Goal: Task Accomplishment & Management: Manage account settings

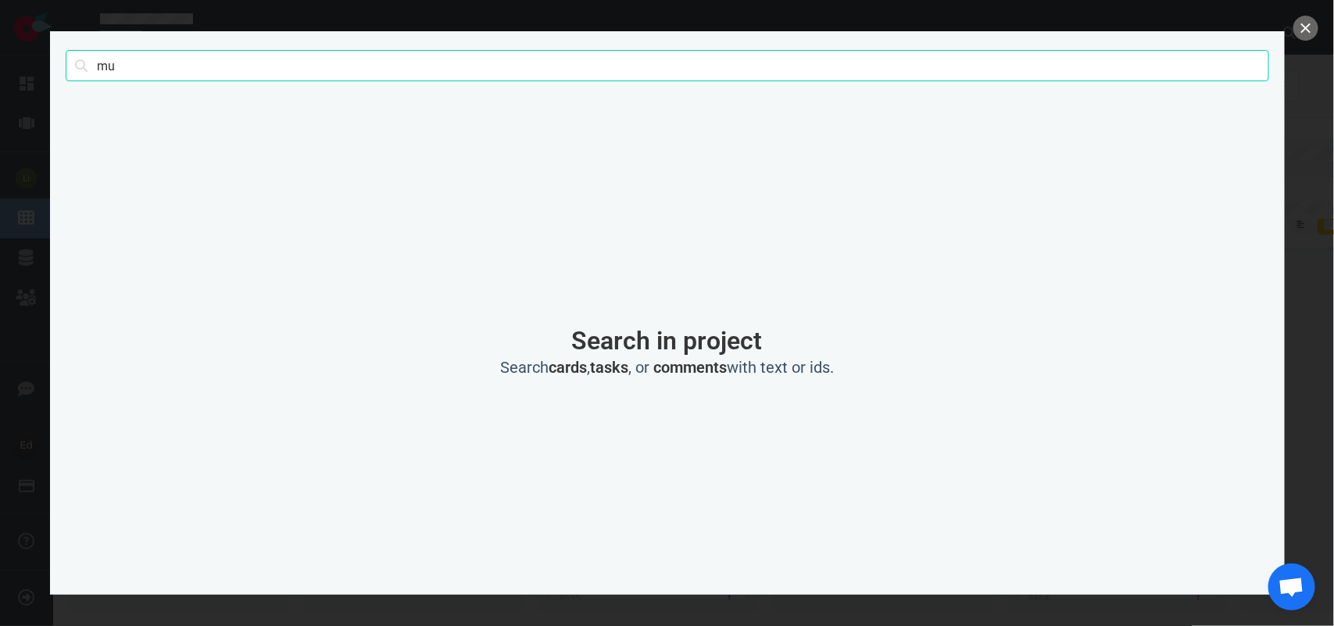
type input "m"
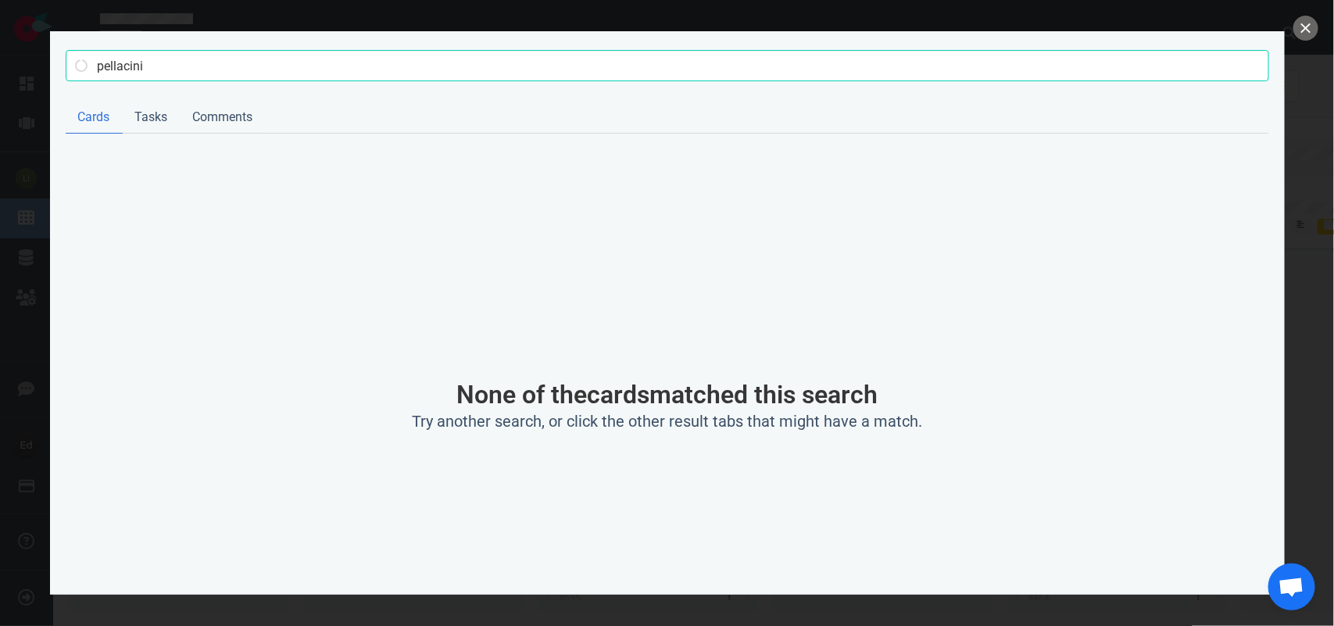
type input "pellacini"
click button "Search" at bounding box center [0, 0] width 0 height 0
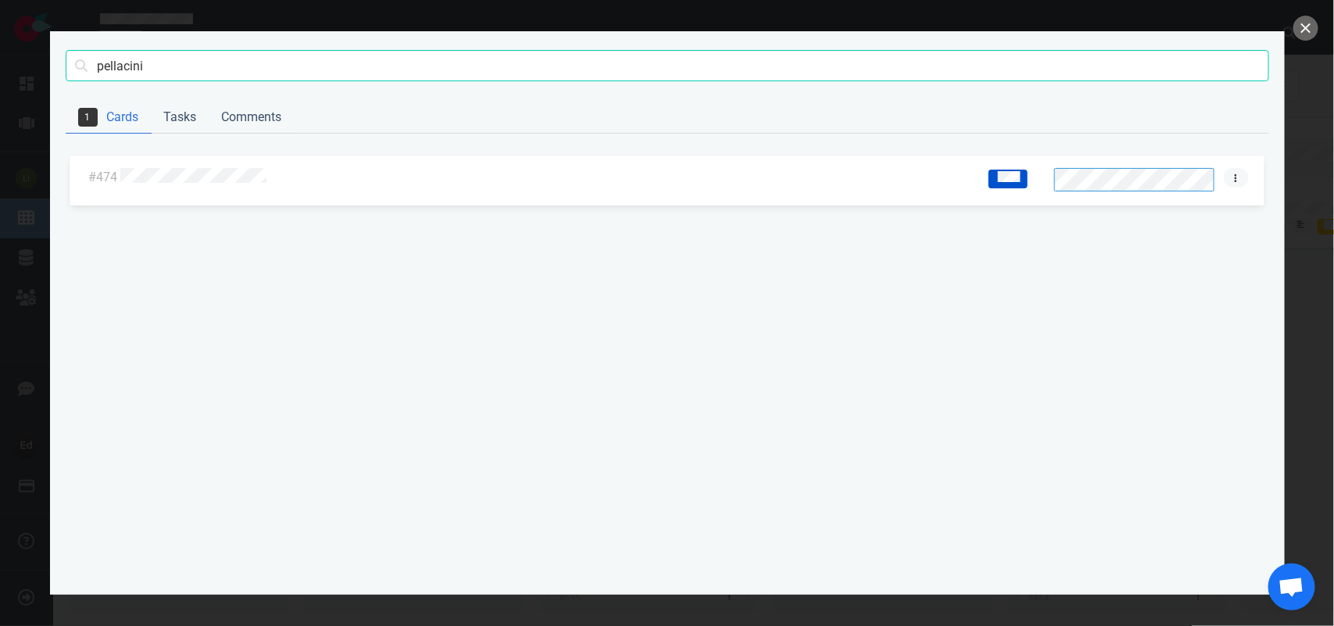
click at [1239, 176] on link at bounding box center [1236, 178] width 25 height 20
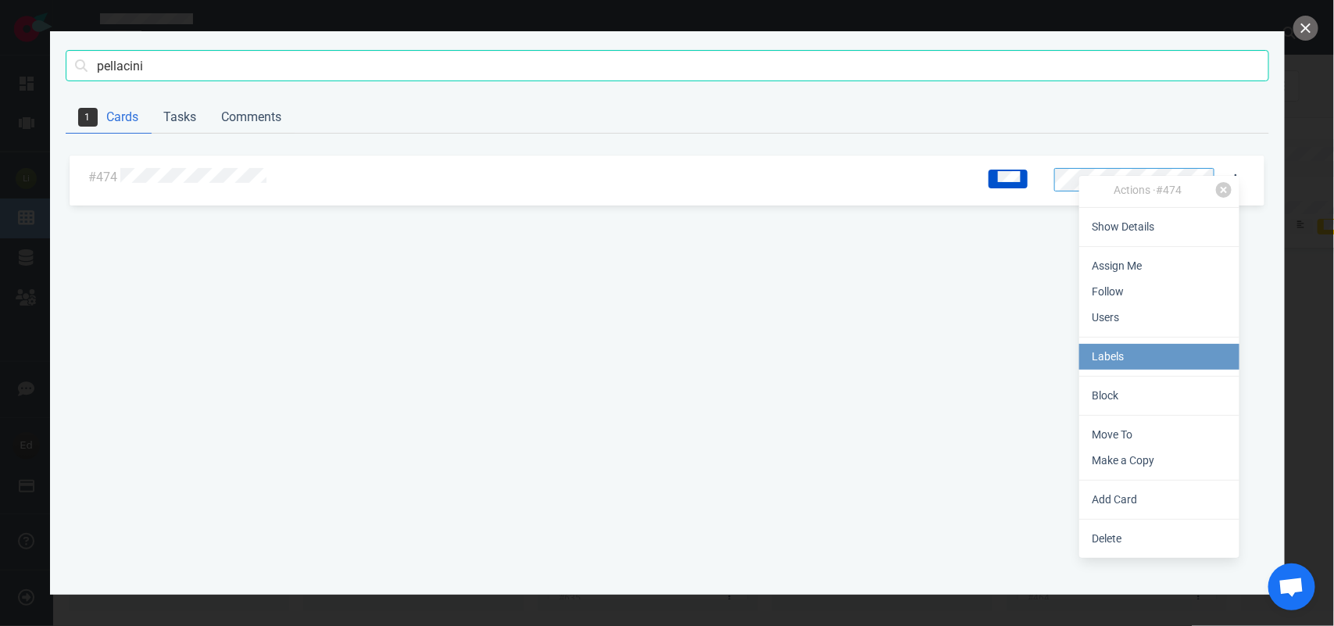
click at [1128, 354] on link "Labels" at bounding box center [1159, 357] width 160 height 26
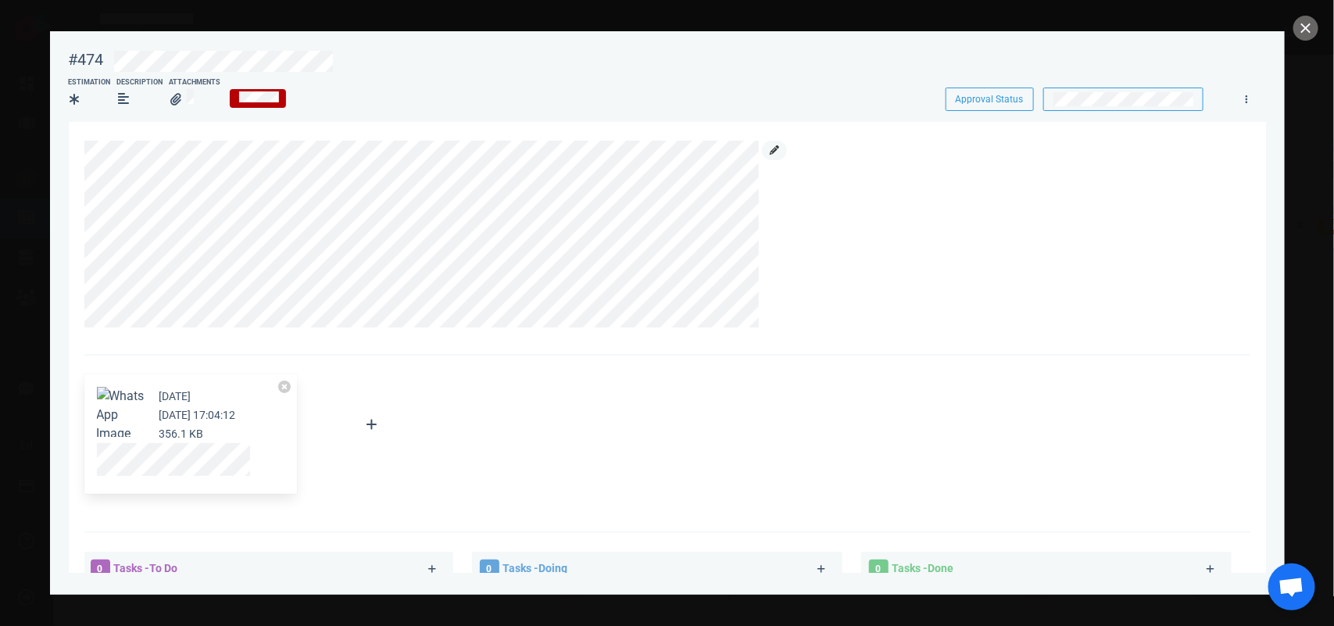
click at [778, 153] on icon at bounding box center [774, 149] width 9 height 9
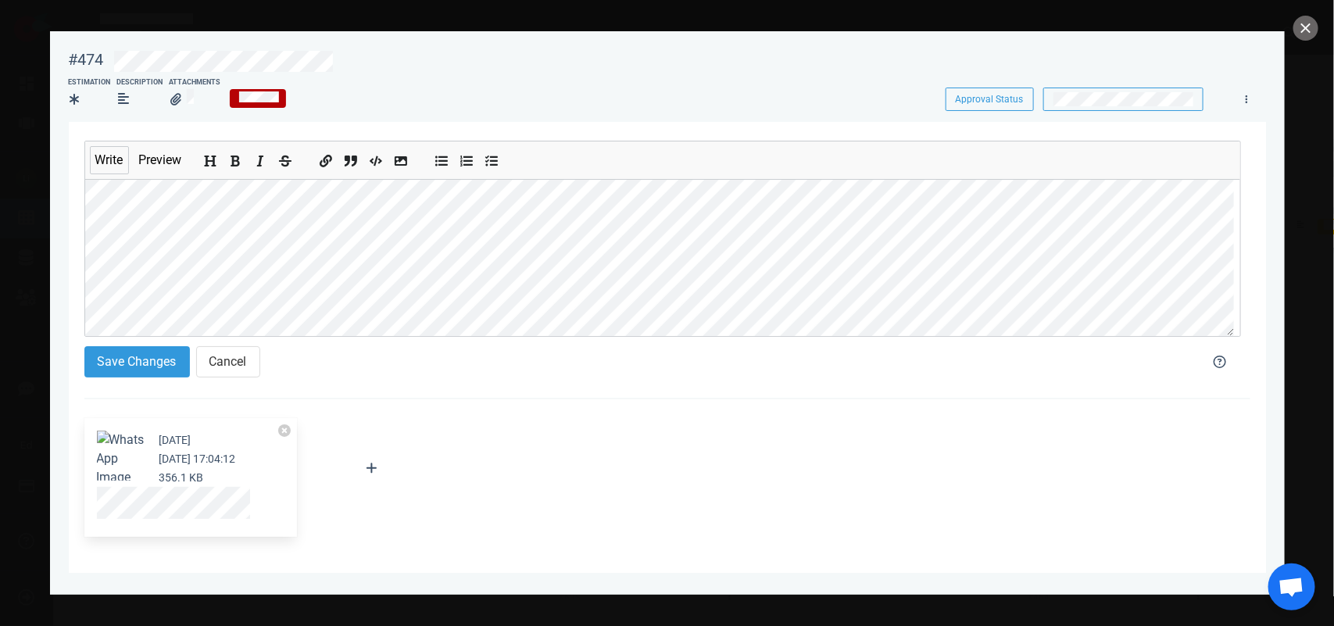
scroll to position [47, 0]
click at [150, 354] on button "Save Changes" at bounding box center [136, 361] width 105 height 31
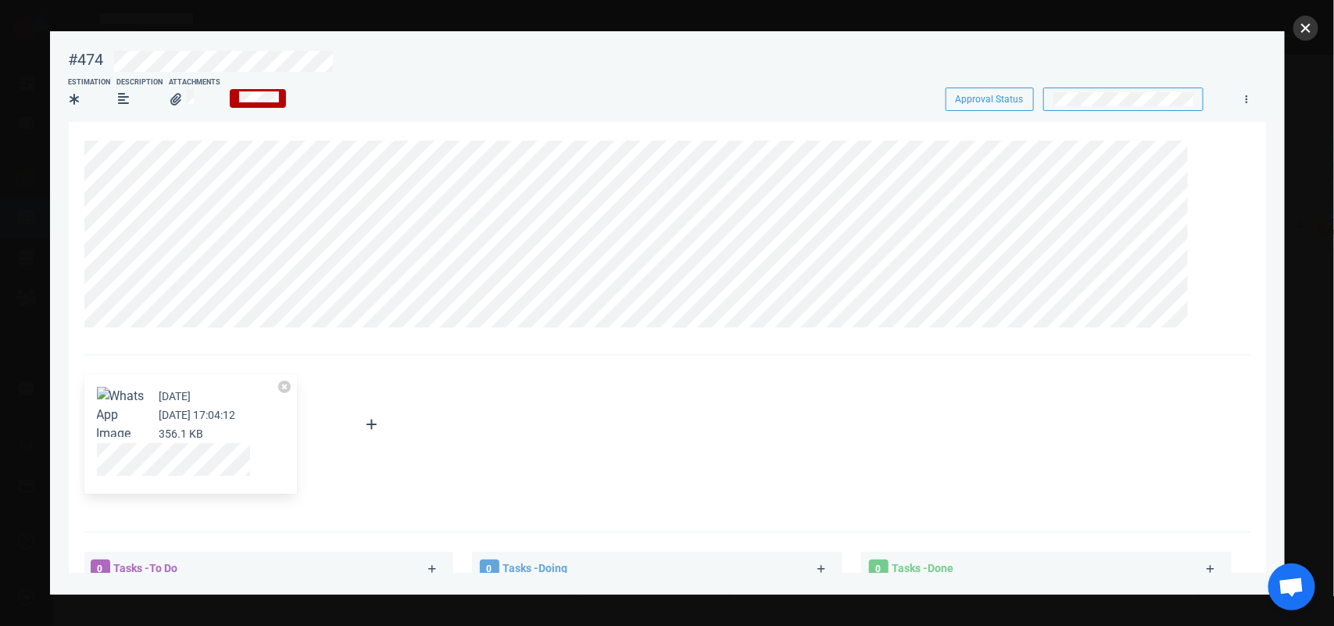
click at [1306, 29] on button "close" at bounding box center [1305, 28] width 25 height 25
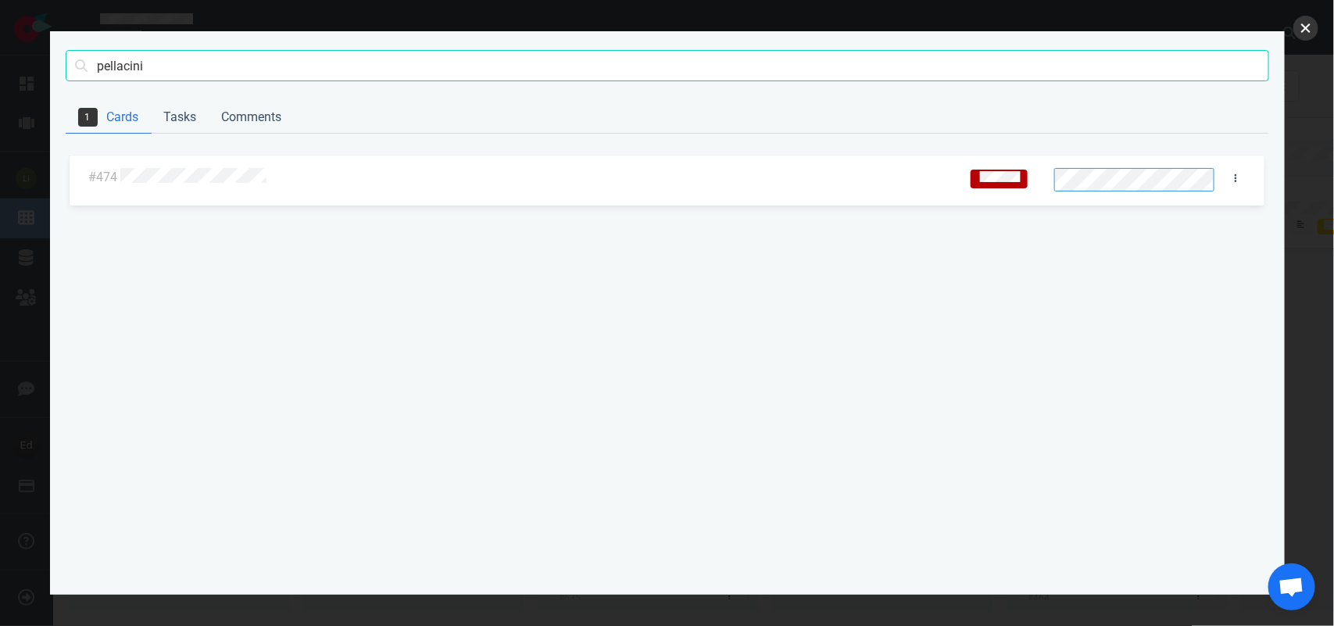
click at [1303, 28] on button "close" at bounding box center [1305, 28] width 25 height 25
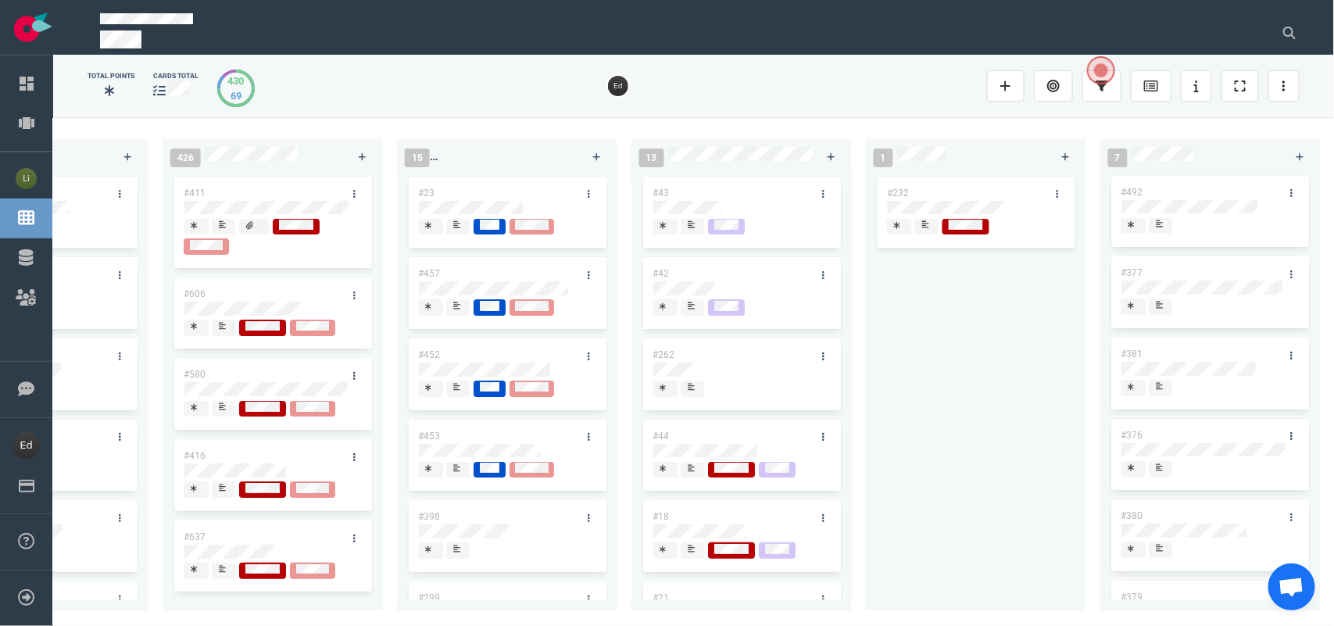
scroll to position [0, 0]
click at [1164, 309] on div at bounding box center [1160, 306] width 9 height 13
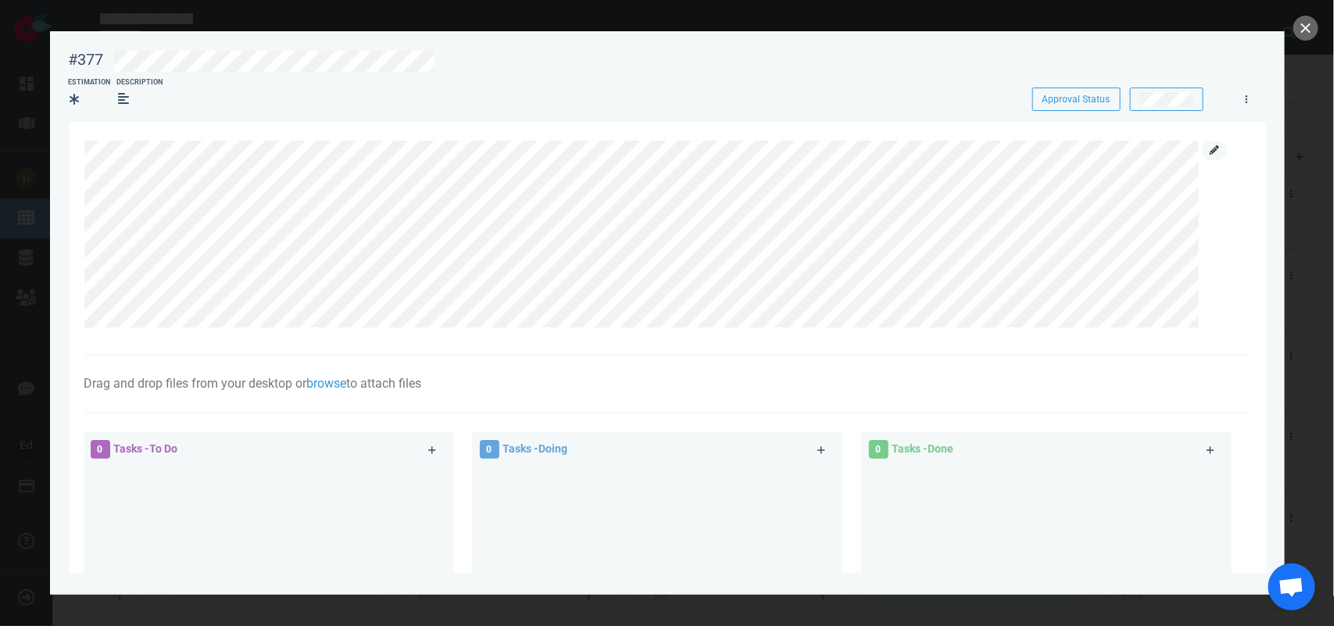
click at [1219, 145] on icon at bounding box center [1214, 149] width 9 height 9
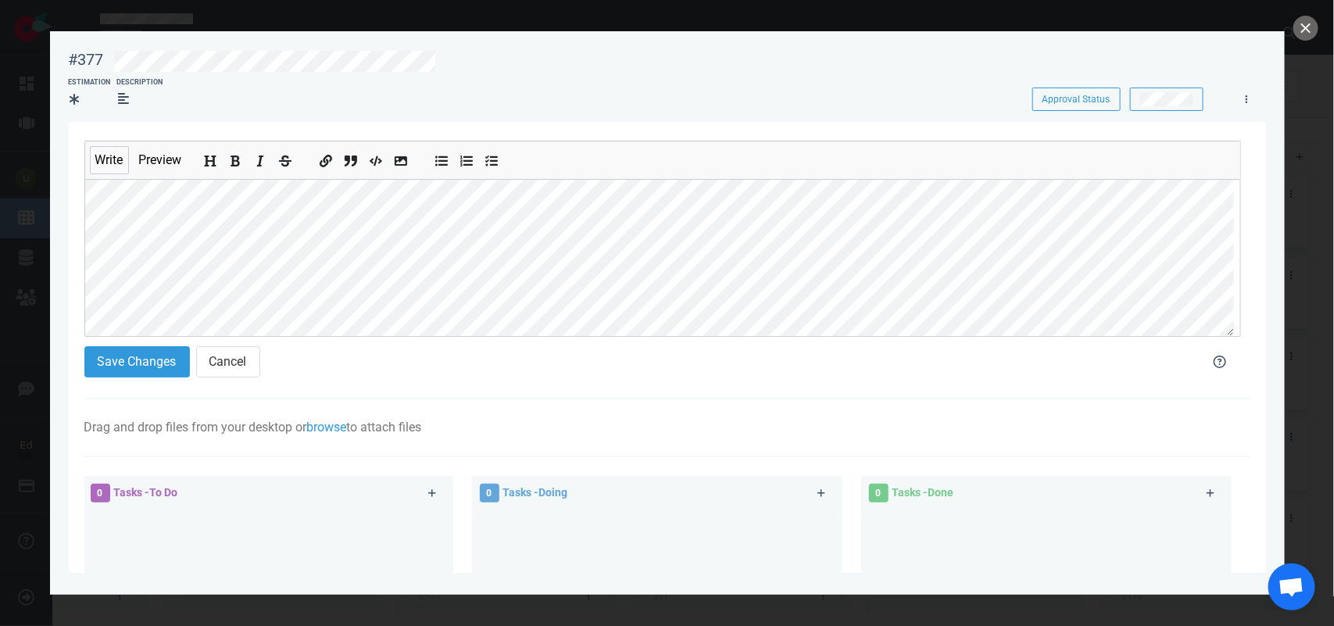
scroll to position [65, 0]
click at [28, 321] on div "#377 Approval Status Estimation Description Approval Status Write Preview Save …" at bounding box center [667, 313] width 1334 height 626
click at [84, 349] on div "Write Preview Save Changes Cancel" at bounding box center [662, 264] width 1156 height 246
click at [135, 366] on button "Save Changes" at bounding box center [136, 361] width 105 height 31
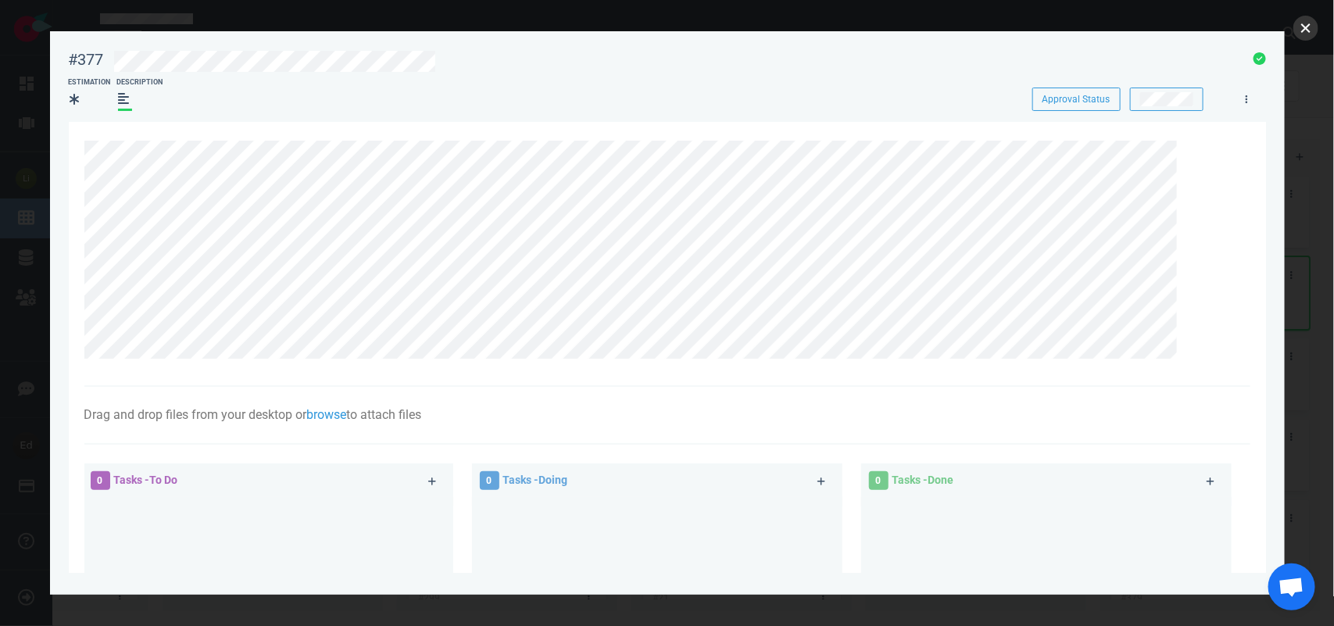
click at [1306, 31] on button "close" at bounding box center [1305, 28] width 25 height 25
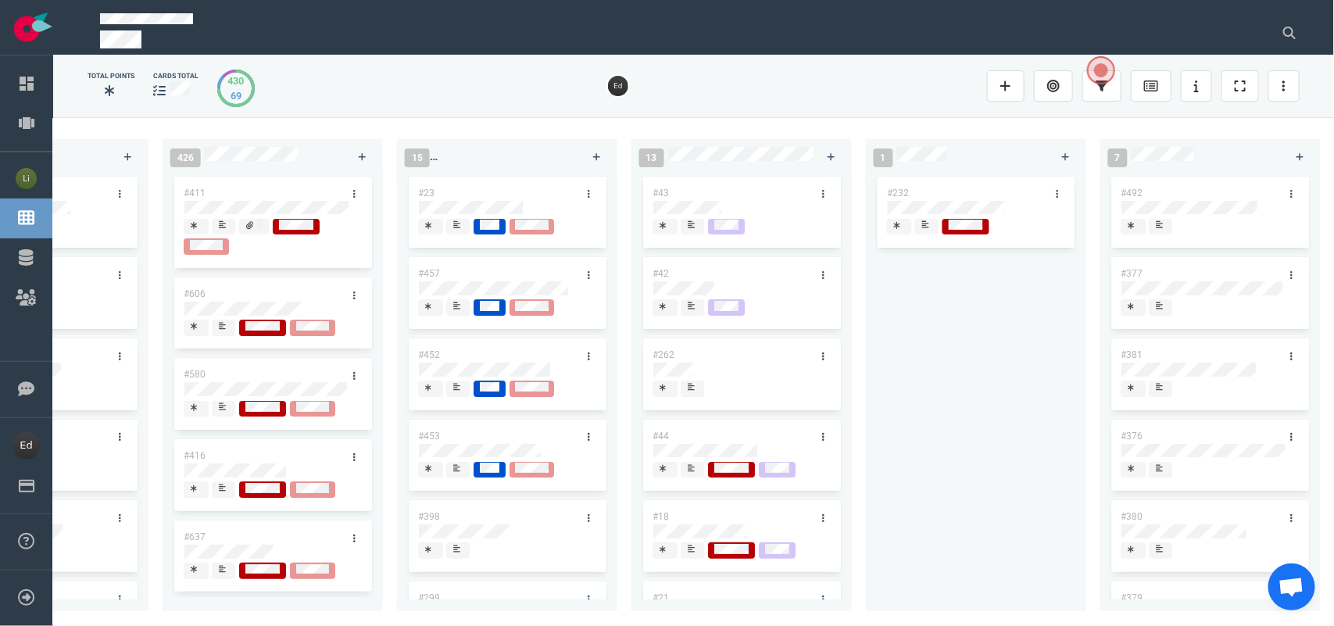
click at [1160, 561] on div at bounding box center [1210, 552] width 178 height 20
click at [1158, 552] on icon at bounding box center [1159, 549] width 7 height 8
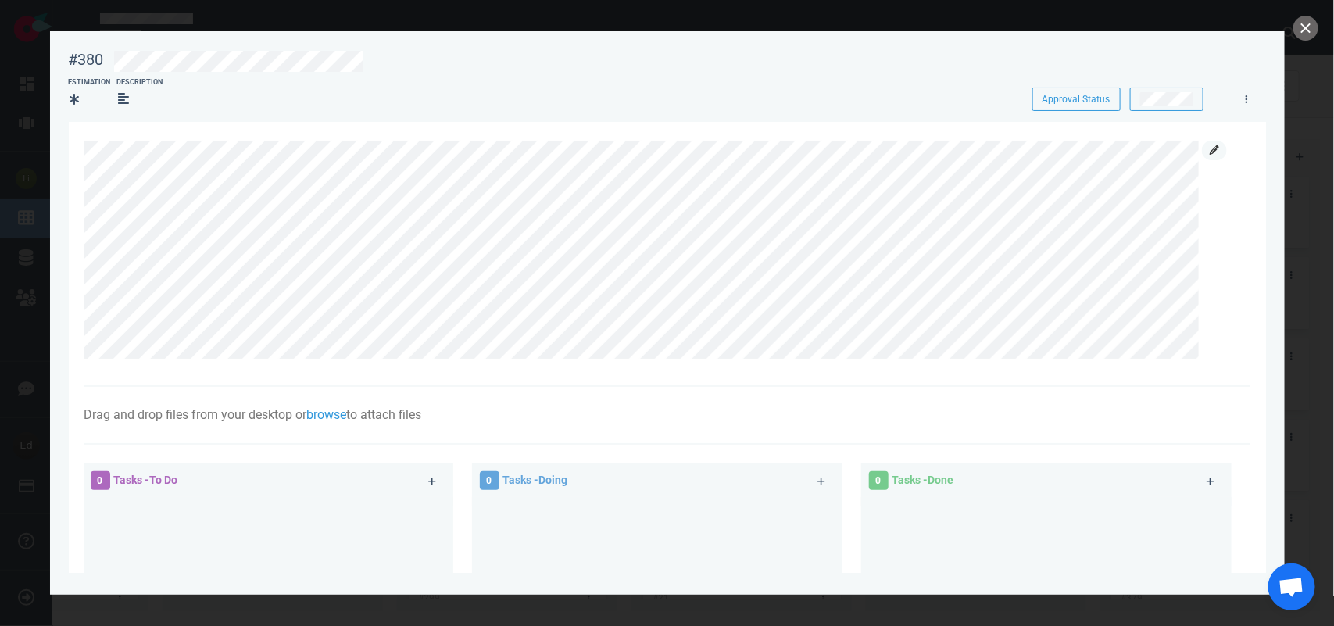
click at [1217, 141] on link at bounding box center [1214, 151] width 25 height 20
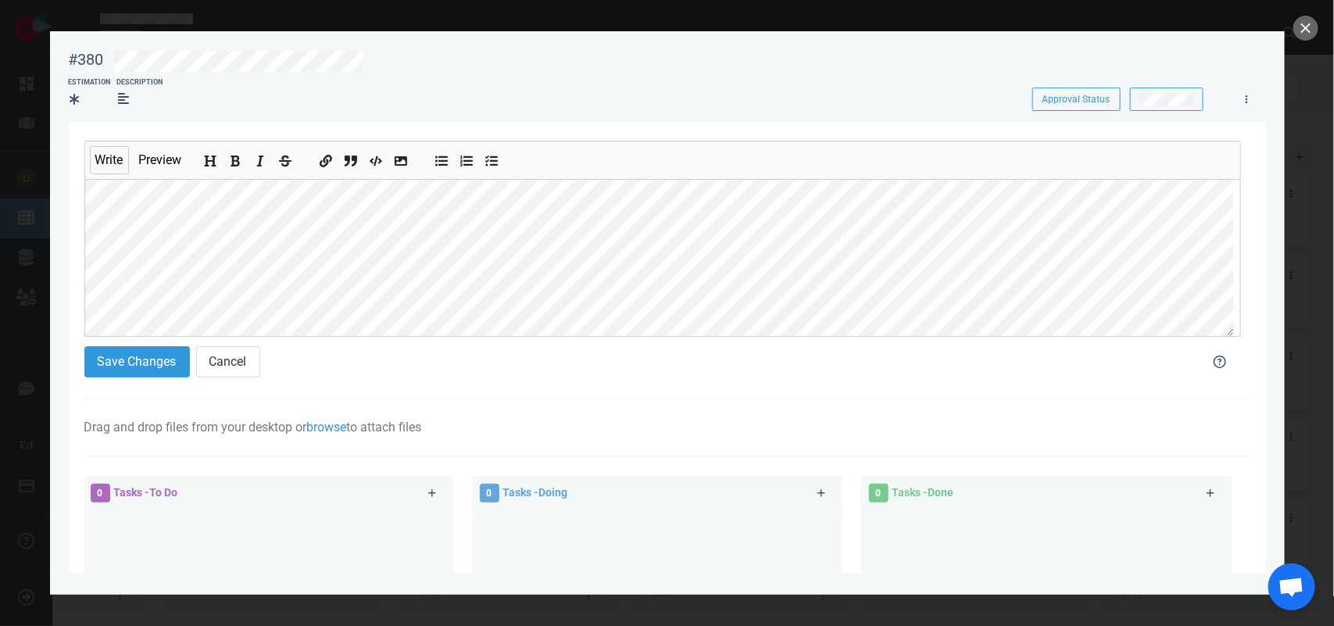
scroll to position [102, 0]
click at [43, 298] on div "#380 Approval Status Estimation Description Approval Status Write Preview Save …" at bounding box center [667, 313] width 1334 height 626
click at [63, 299] on section "#380 Approval Status Estimation Description Approval Status Write Preview Save …" at bounding box center [667, 306] width 1235 height 551
click at [127, 369] on button "Save Changes" at bounding box center [136, 361] width 105 height 31
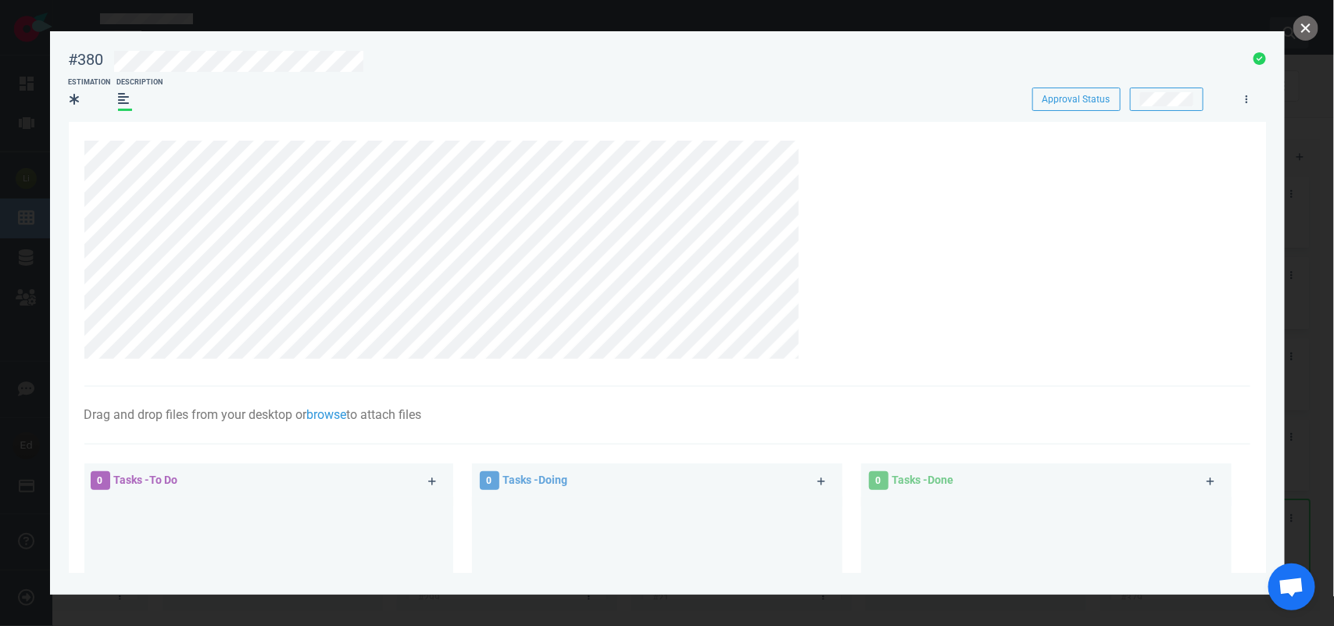
click at [1306, 26] on button "close" at bounding box center [1305, 28] width 25 height 25
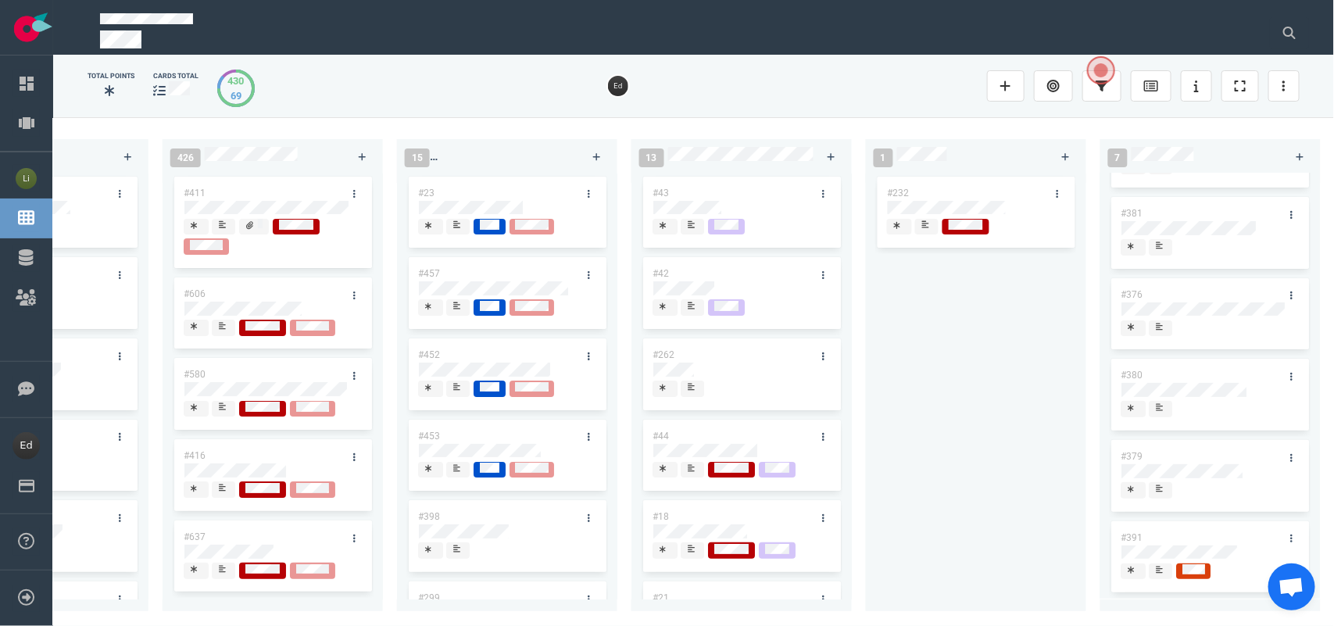
scroll to position [152, 0]
click at [1164, 483] on div at bounding box center [1160, 489] width 9 height 13
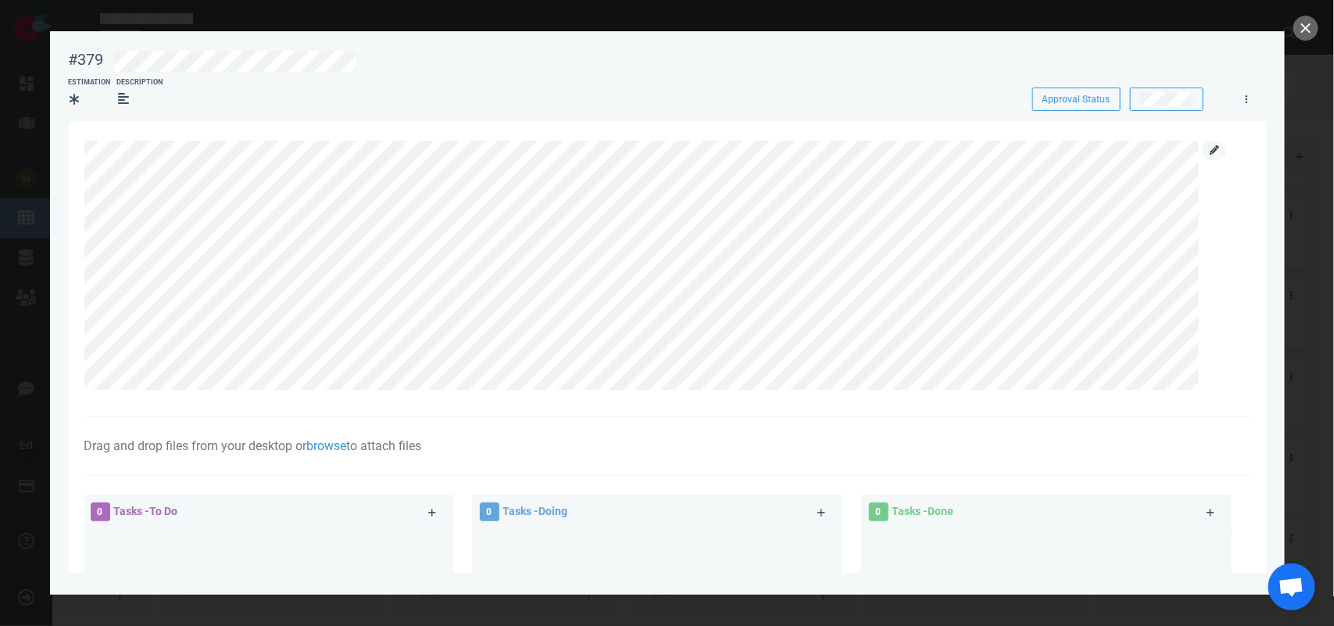
click at [1202, 148] on link at bounding box center [1214, 151] width 25 height 20
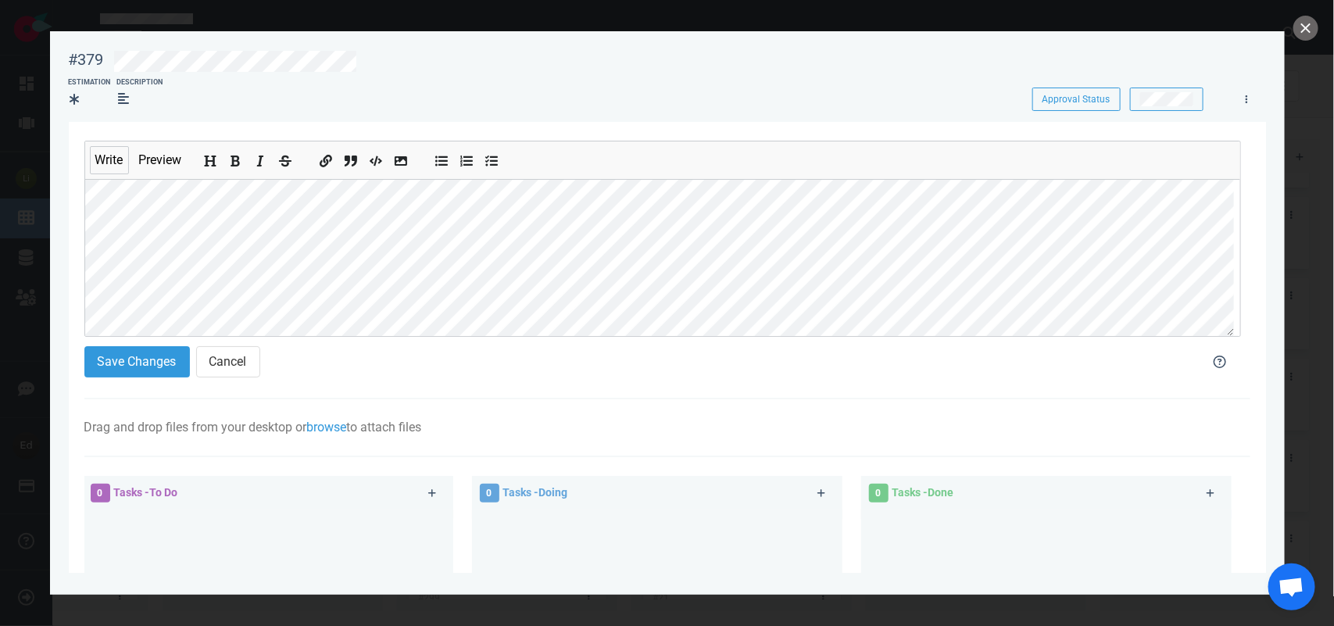
scroll to position [141, 0]
click at [0, 321] on div "#379 Approval Status Estimation Description Approval Status Write Preview Save …" at bounding box center [667, 313] width 1334 height 626
click at [122, 356] on button "Save Changes" at bounding box center [136, 361] width 105 height 31
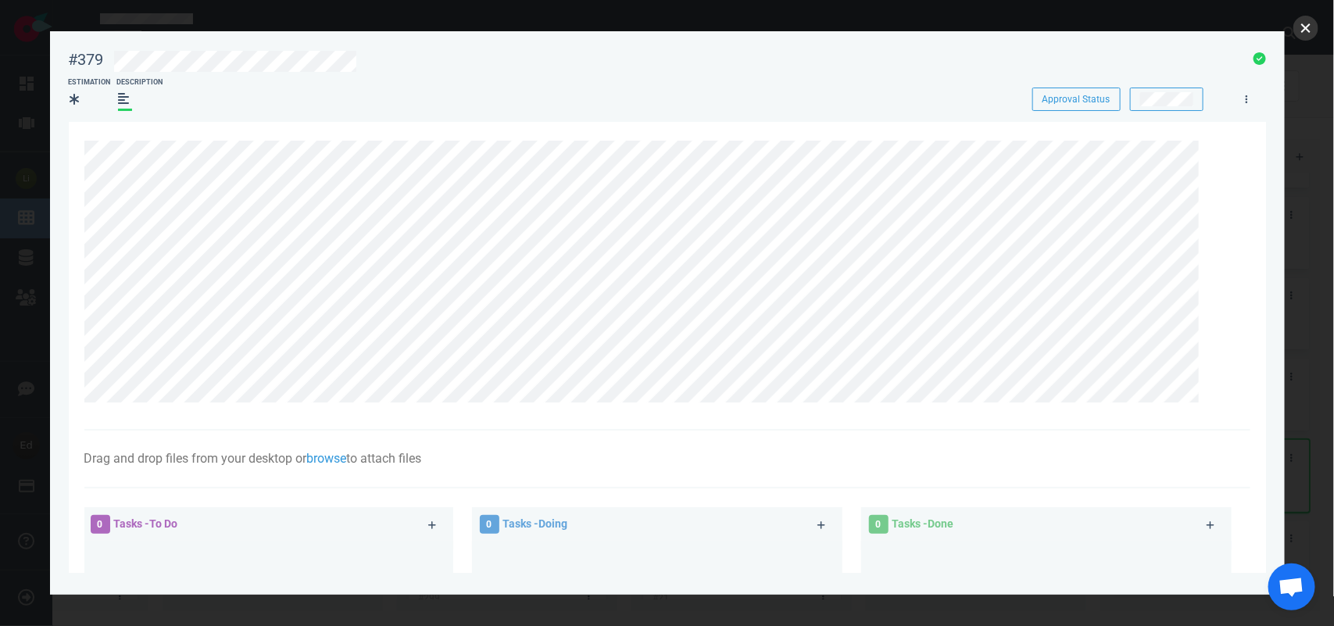
click at [1299, 27] on button "close" at bounding box center [1305, 28] width 25 height 25
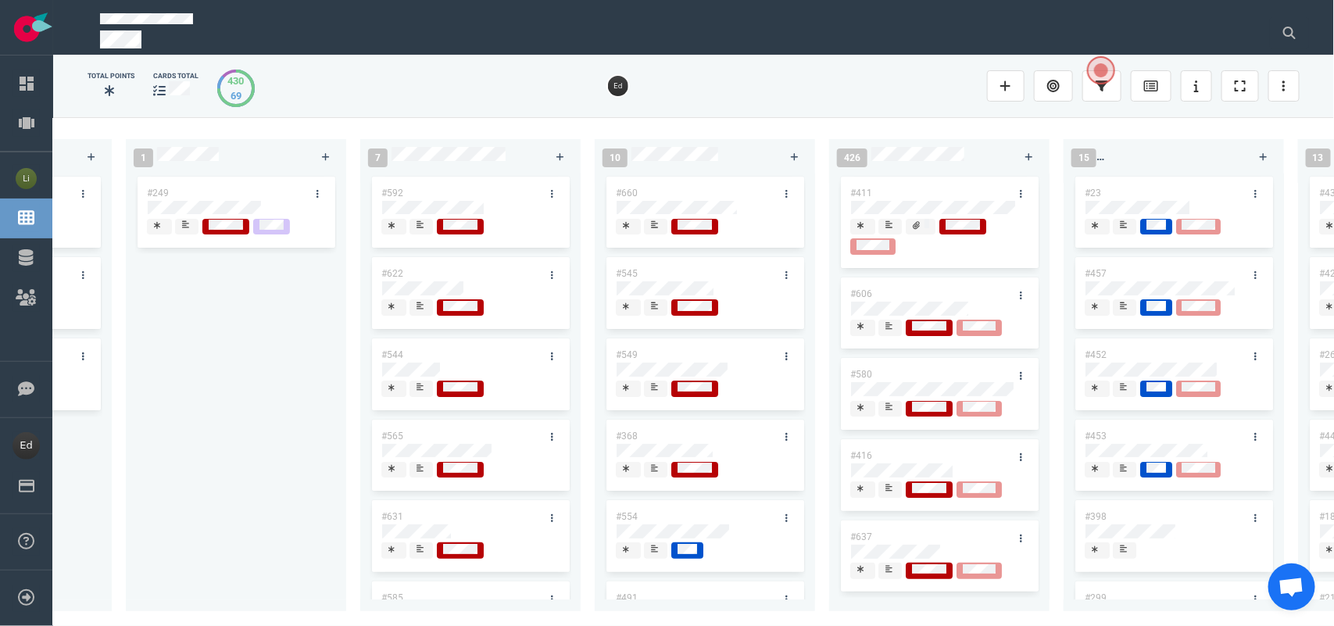
scroll to position [0, 1737]
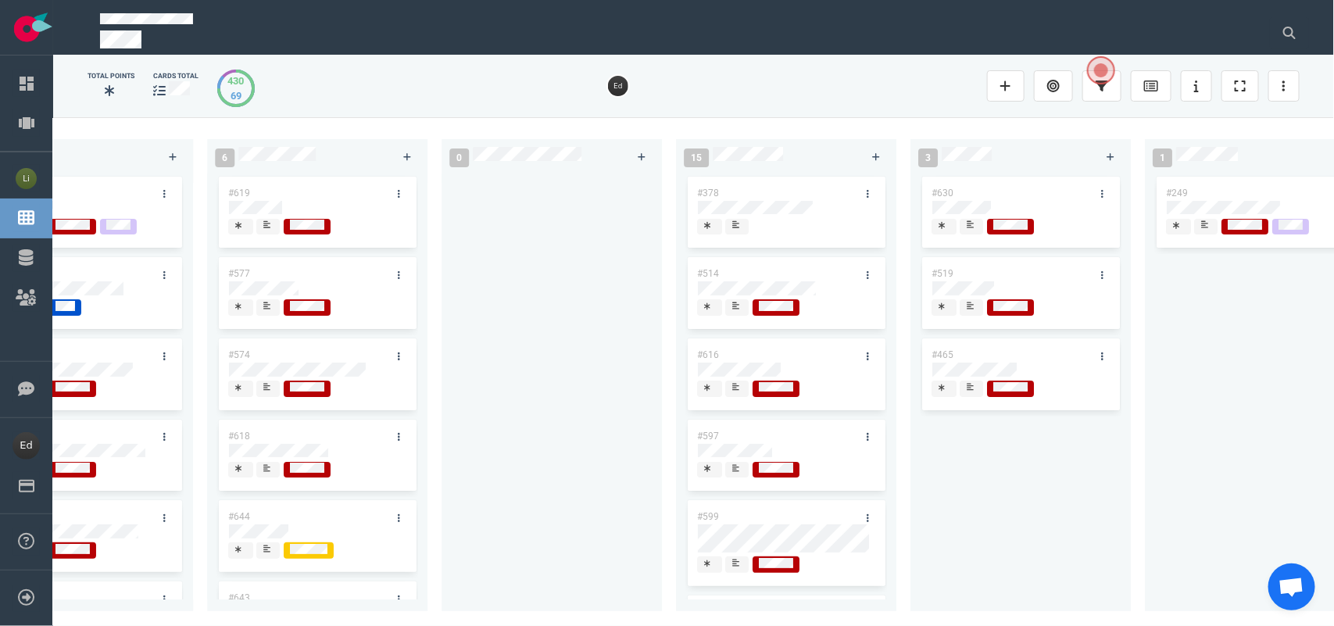
click at [739, 229] on div at bounding box center [736, 226] width 9 height 13
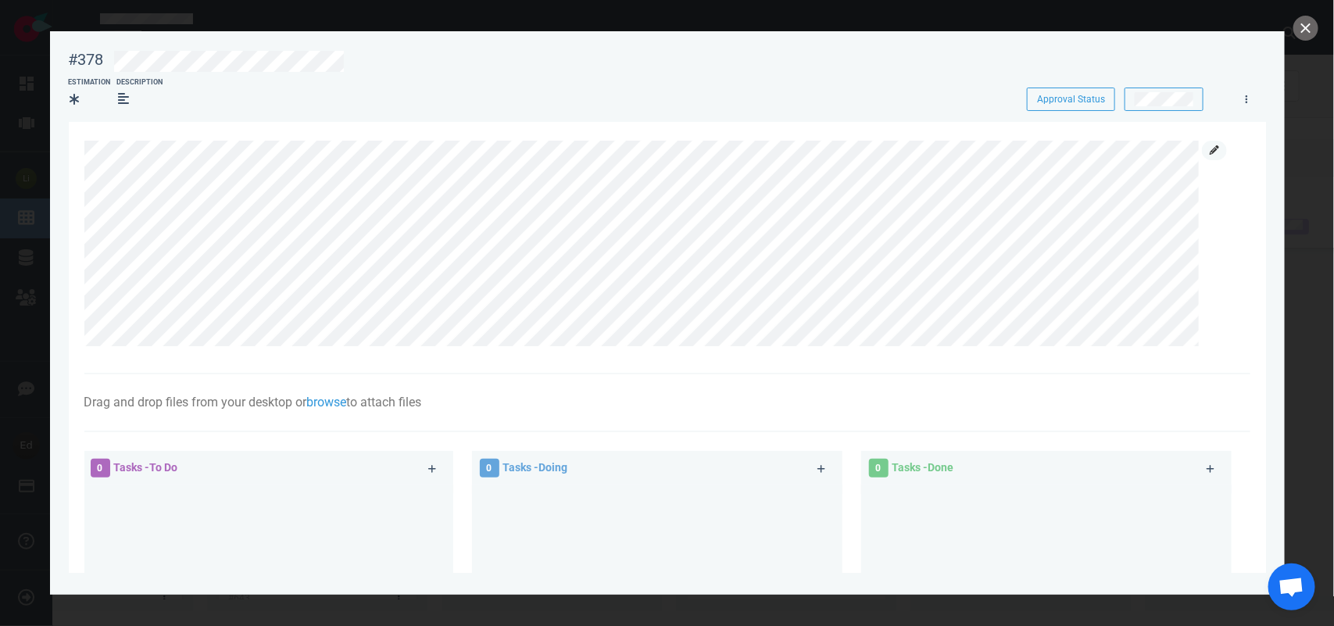
click at [1208, 151] on link at bounding box center [1214, 151] width 25 height 20
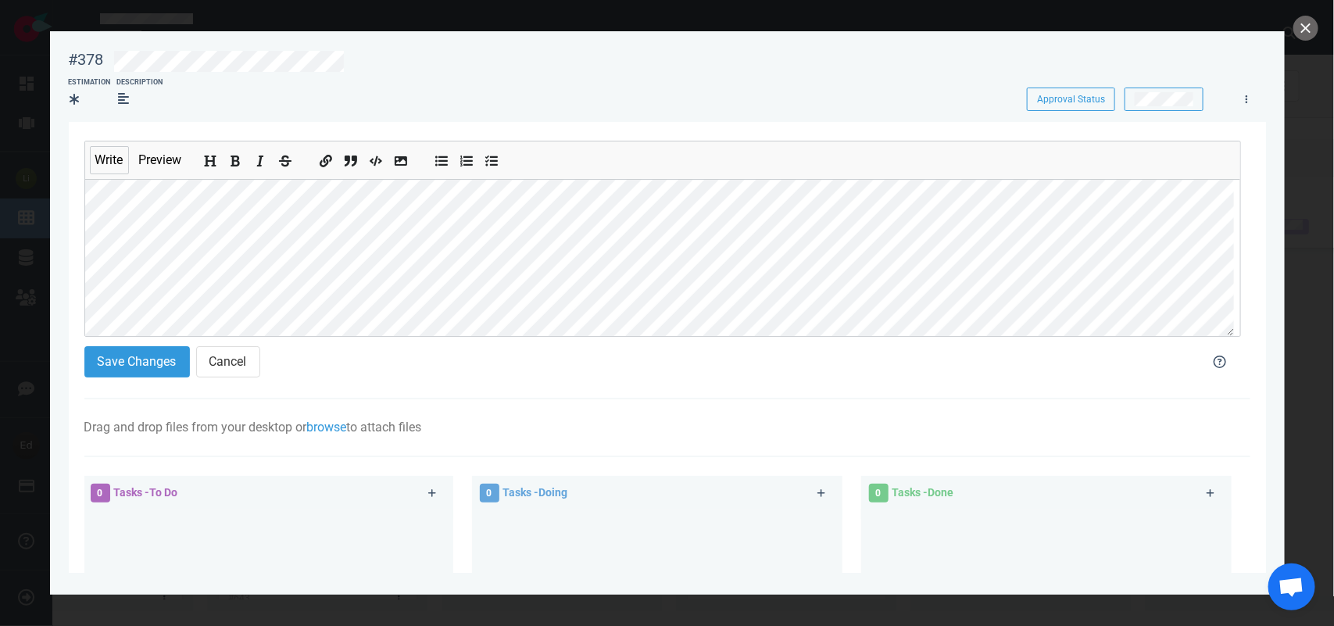
scroll to position [84, 0]
click at [78, 315] on section "Write Preview Save Changes Cancel Drag and drop files from your desktop or brow…" at bounding box center [667, 493] width 1197 height 743
click at [125, 342] on div "Save Changes Cancel" at bounding box center [633, 362] width 1116 height 50
click at [125, 360] on button "Save Changes" at bounding box center [136, 361] width 105 height 31
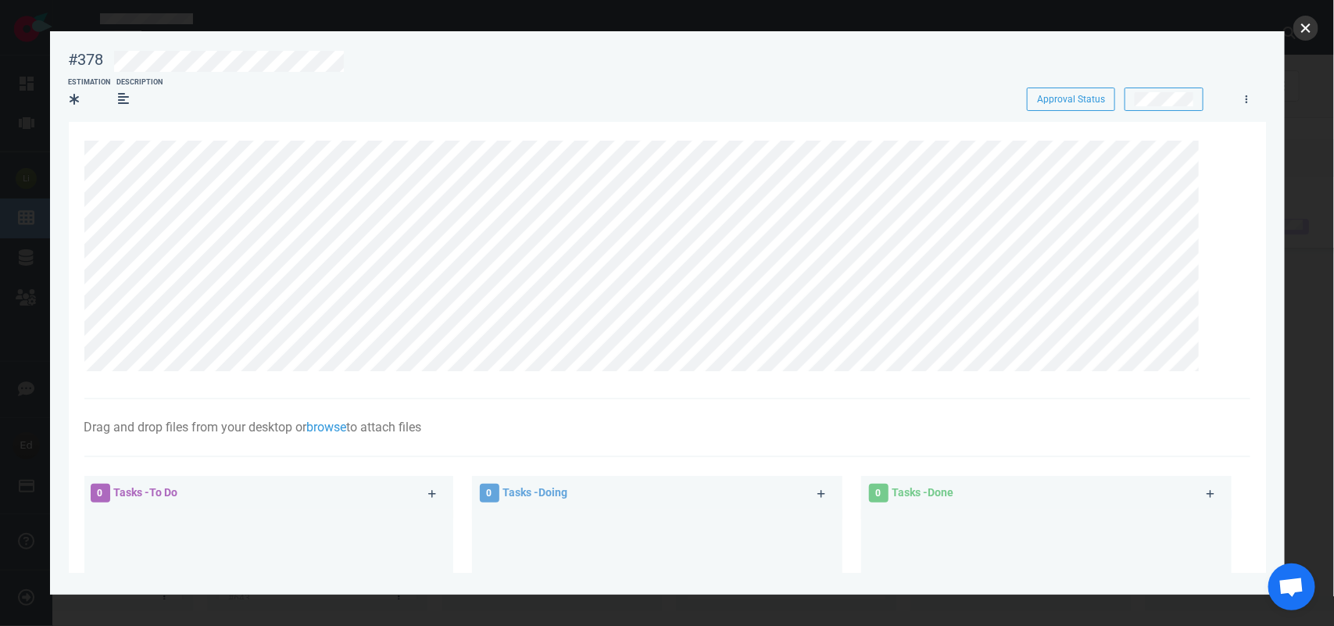
click at [1303, 20] on button "close" at bounding box center [1305, 28] width 25 height 25
